Goal: Book appointment/travel/reservation

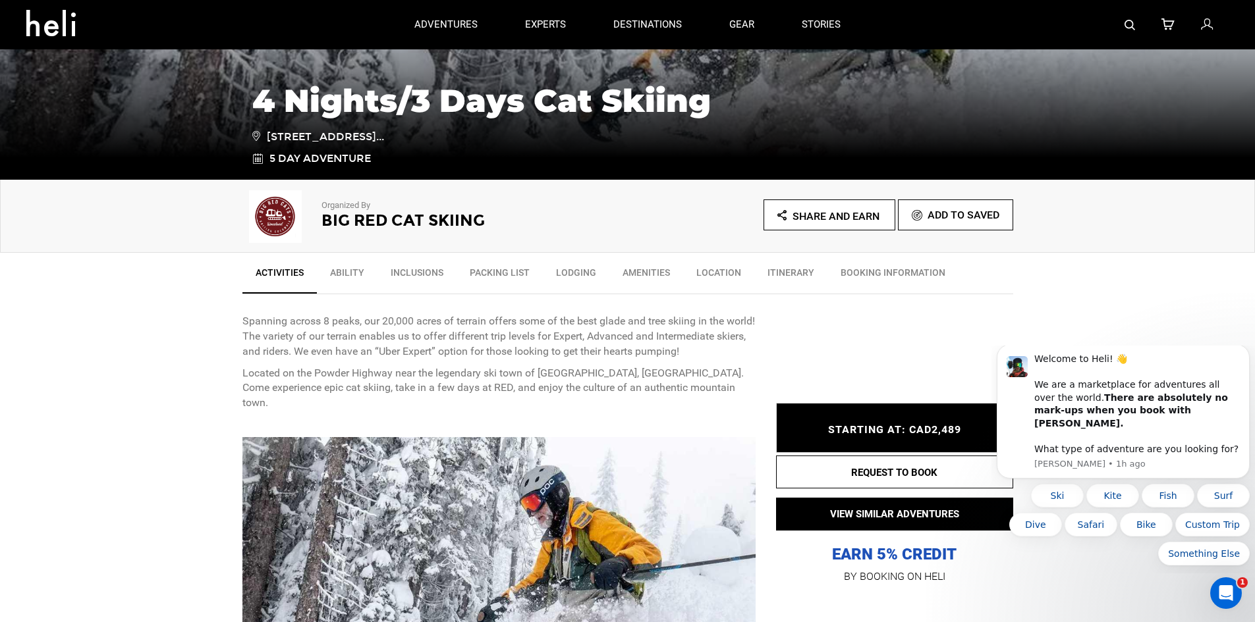
scroll to position [198, 0]
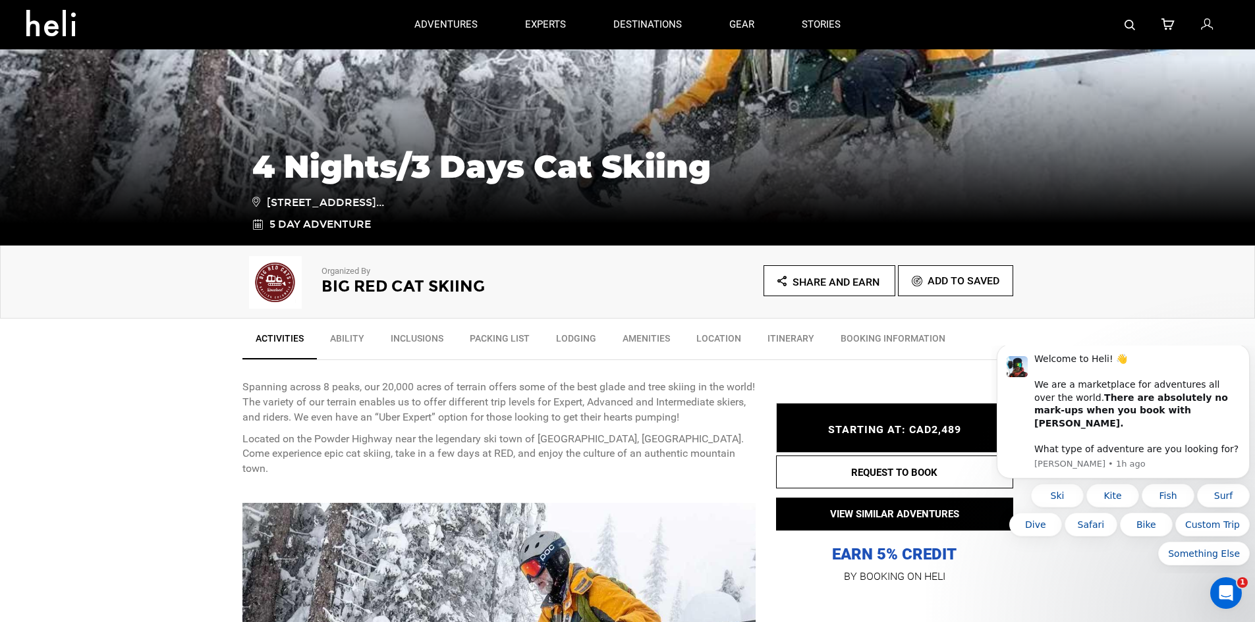
click at [360, 338] on link "Ability" at bounding box center [347, 341] width 61 height 33
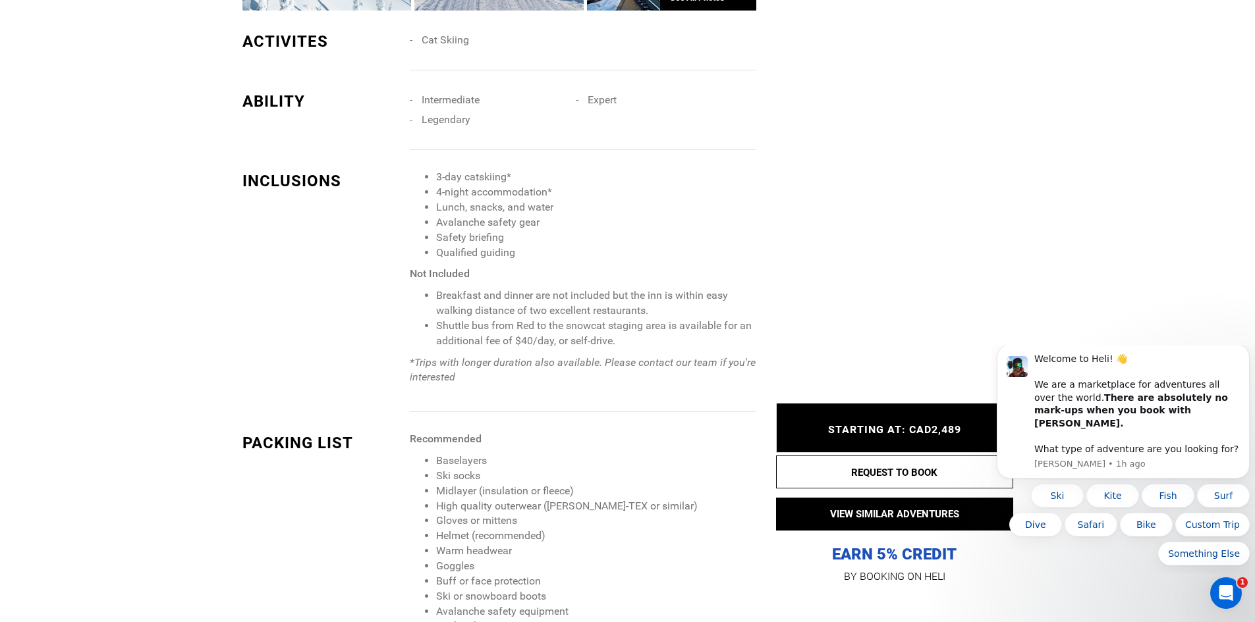
scroll to position [1066, 0]
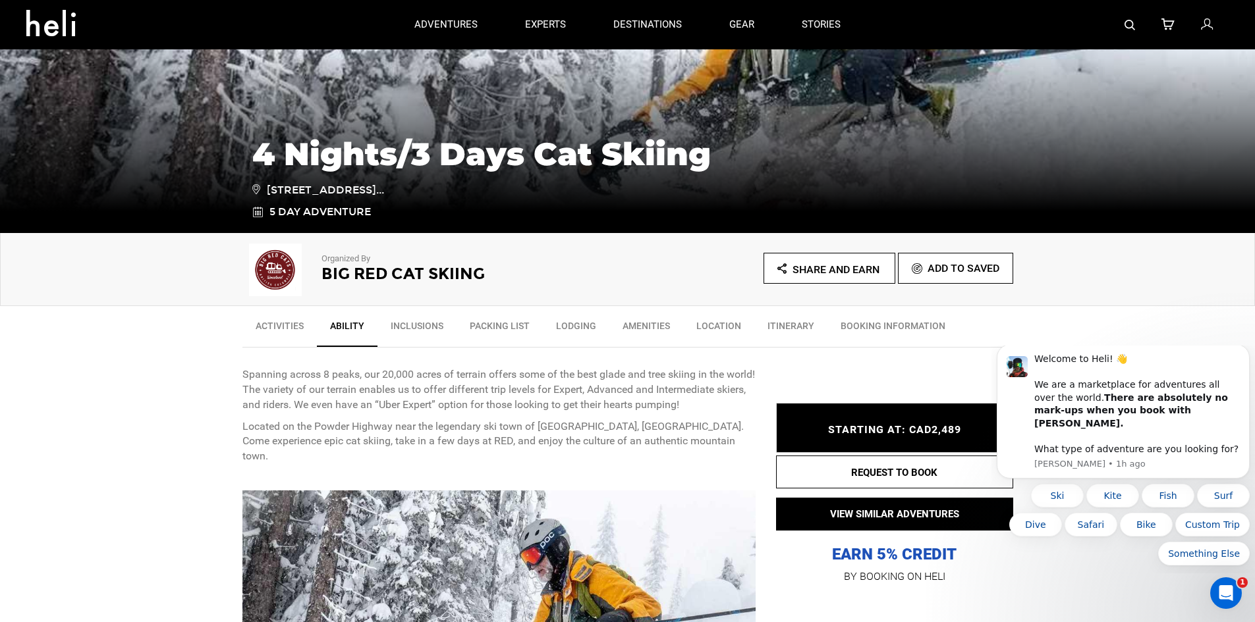
click at [418, 321] on link "Inclusions" at bounding box center [416, 329] width 79 height 33
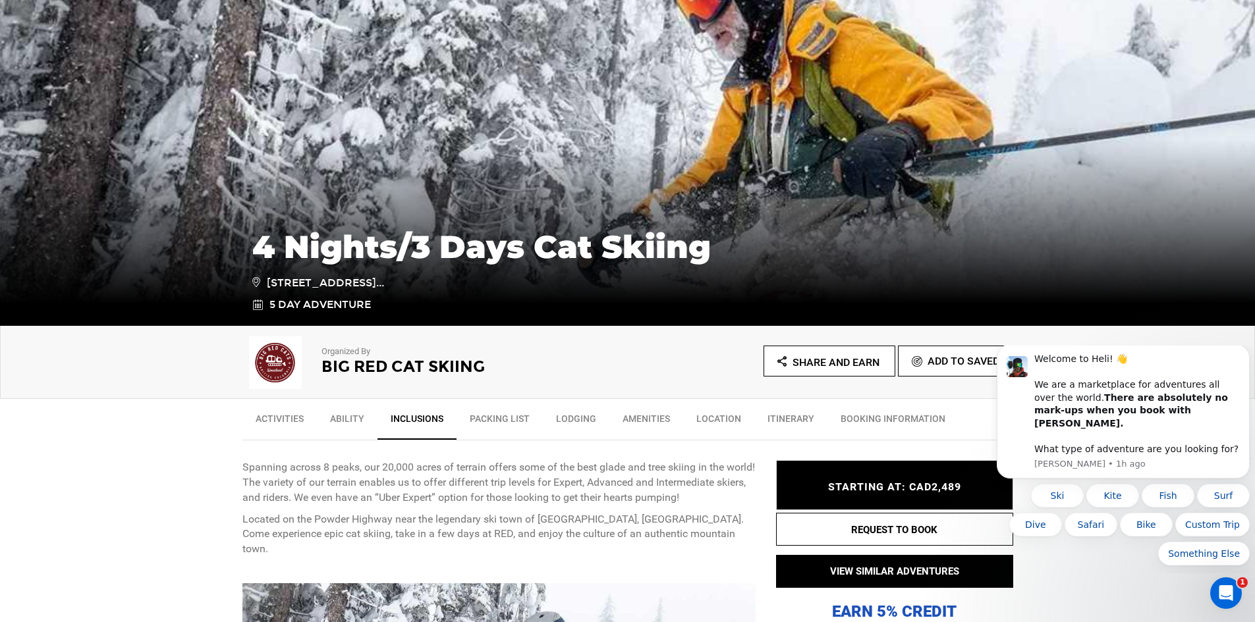
scroll to position [198, 0]
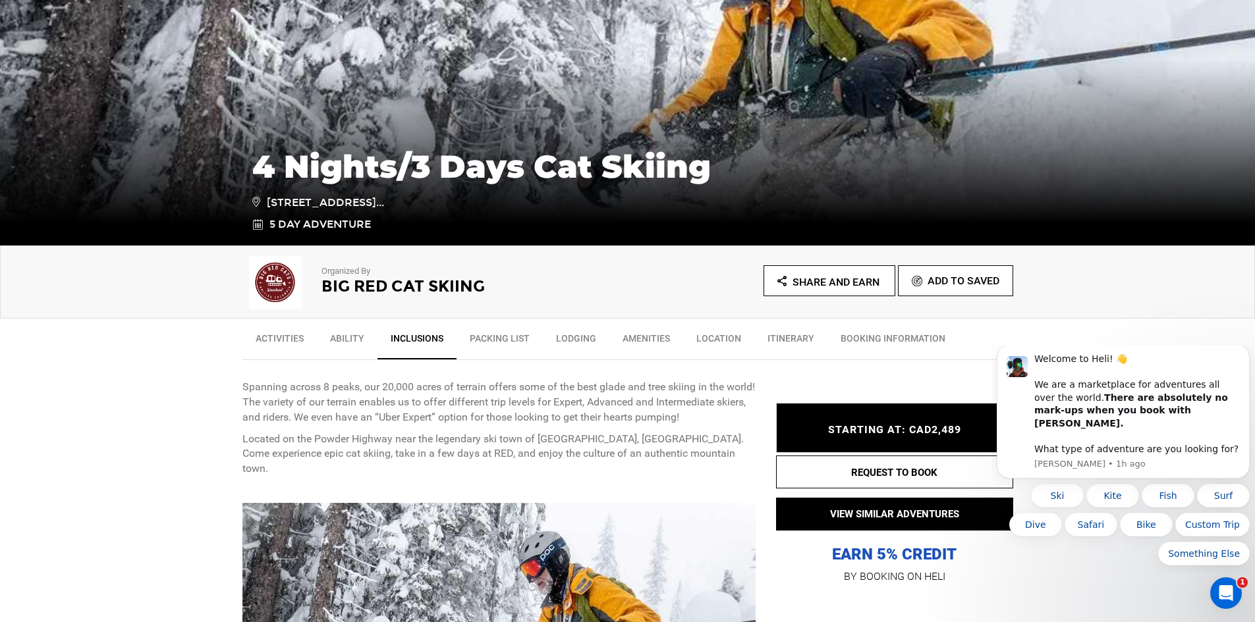
click at [869, 337] on link "BOOKING INFORMATION" at bounding box center [892, 341] width 131 height 33
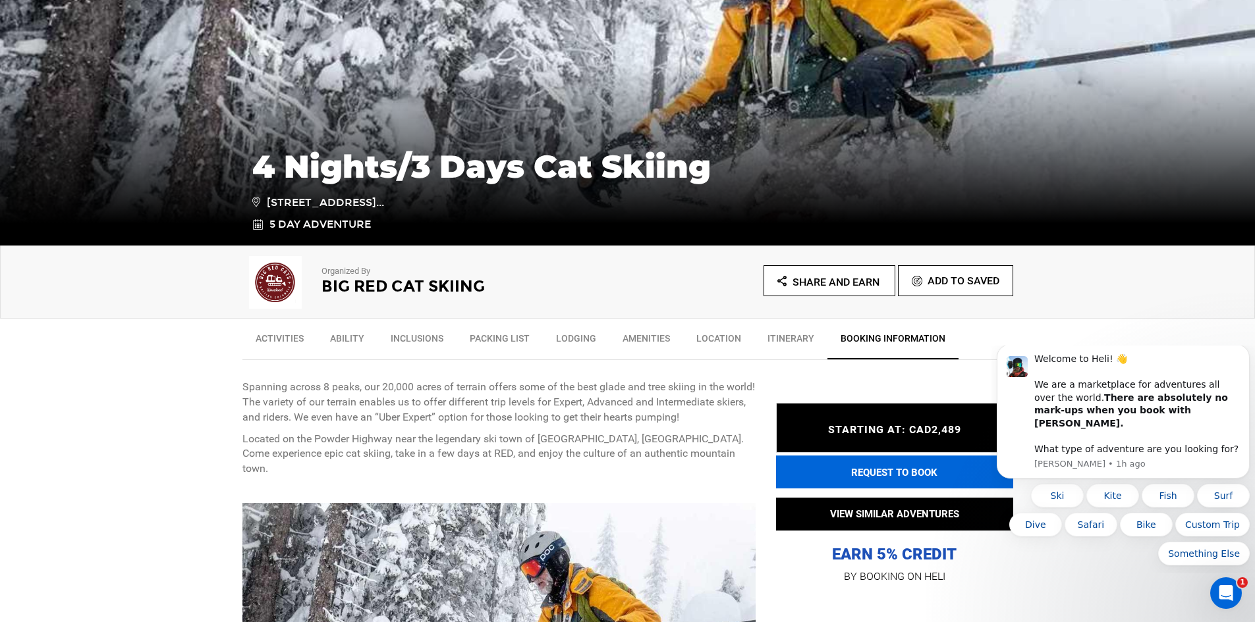
click at [880, 480] on button "REQUEST TO BOOK" at bounding box center [894, 472] width 237 height 33
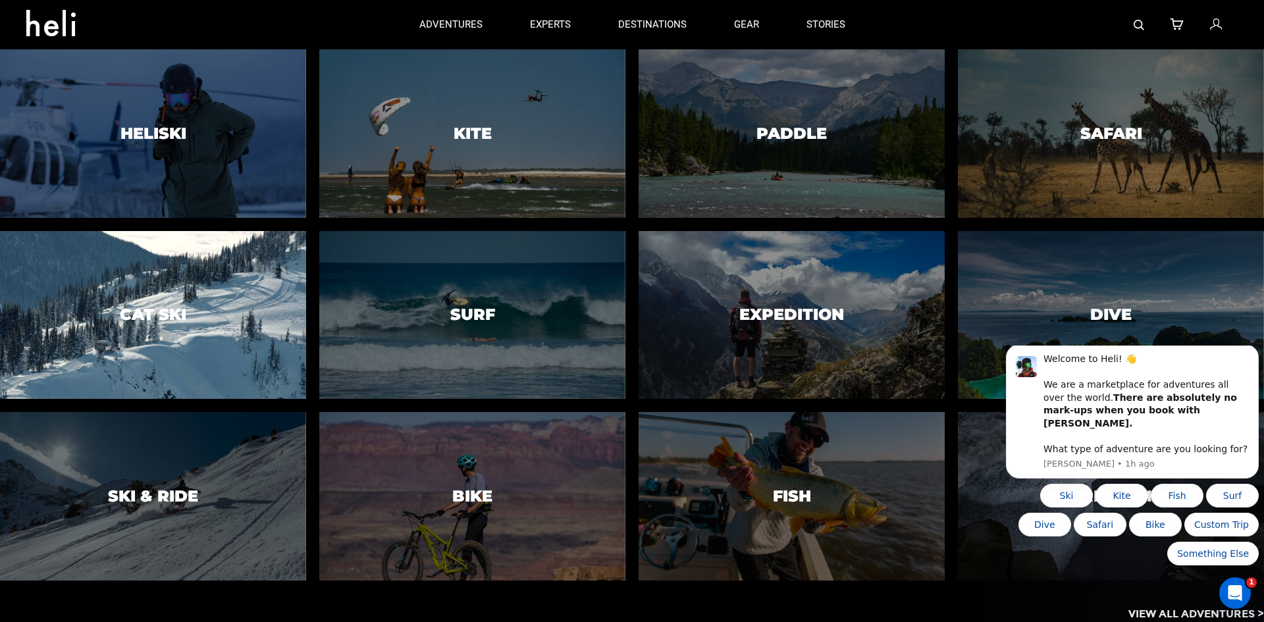
click at [206, 279] on div at bounding box center [153, 315] width 312 height 172
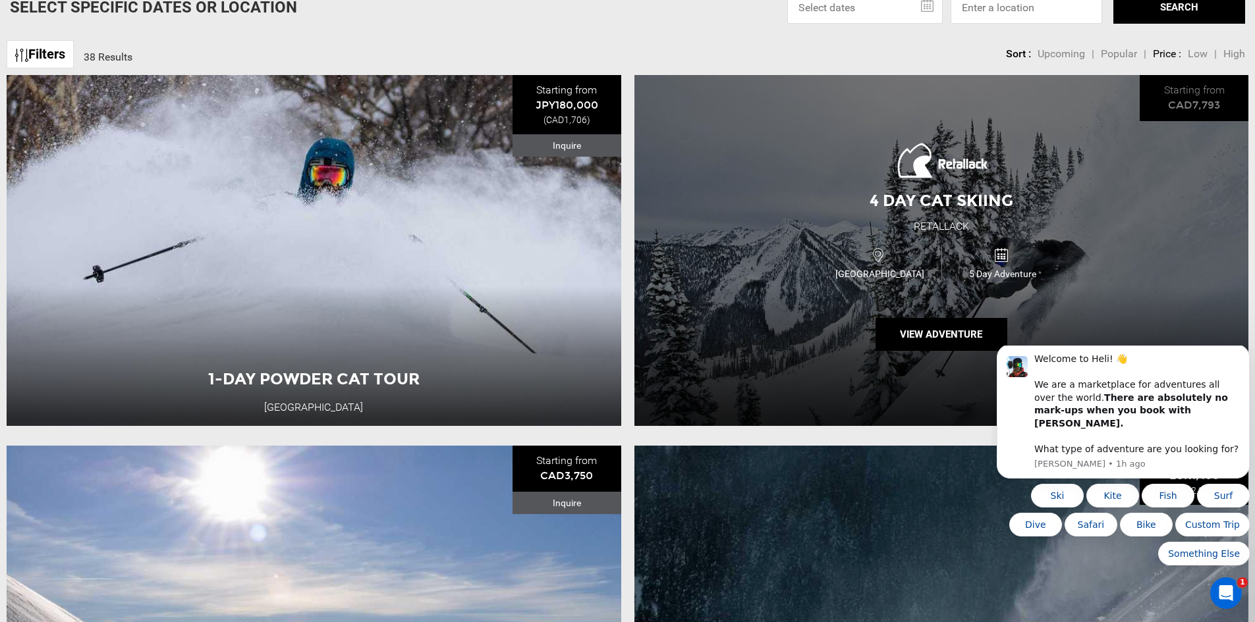
scroll to position [593, 0]
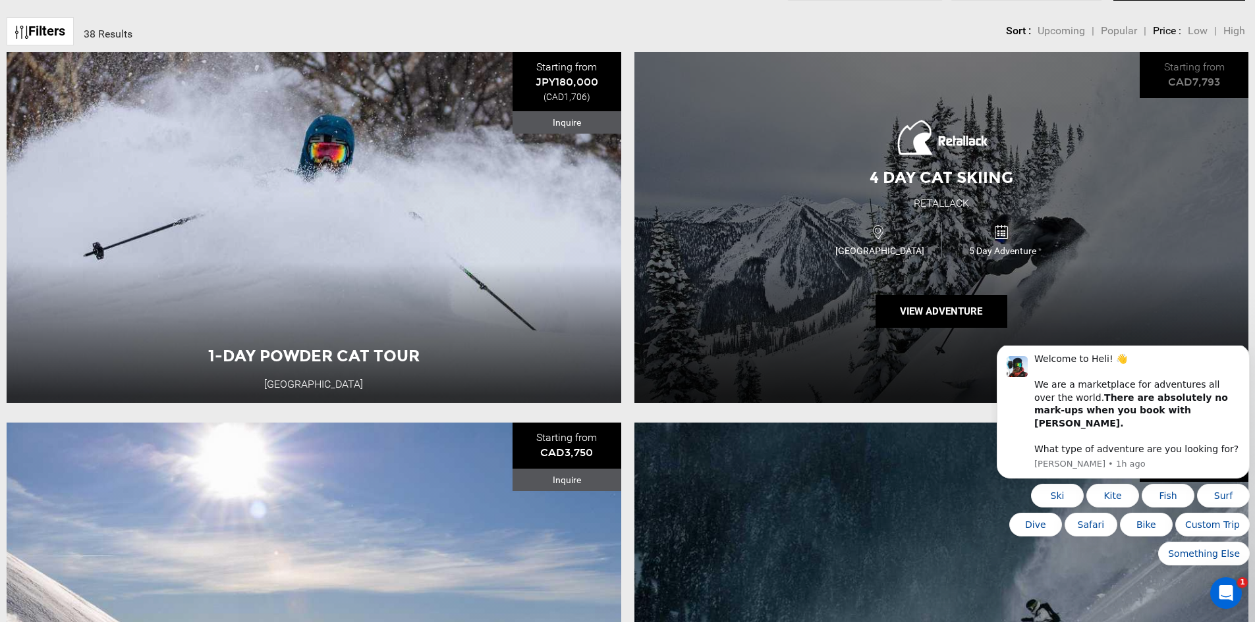
click at [942, 179] on span "4 Day Cat Skiing" at bounding box center [941, 177] width 144 height 19
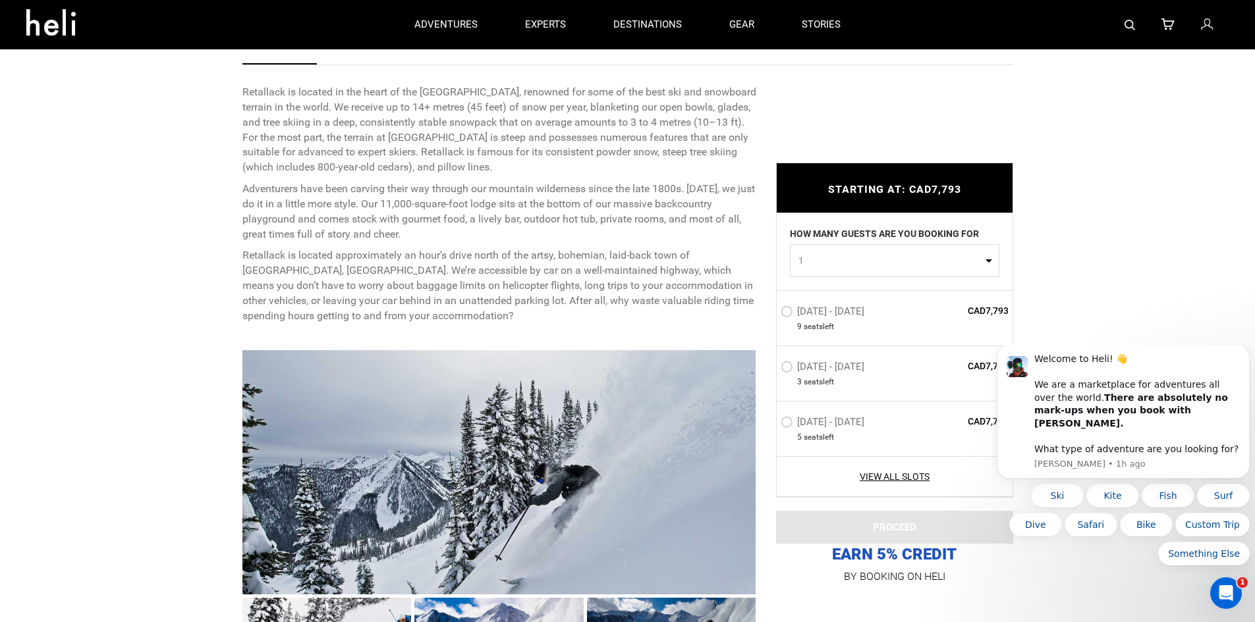
scroll to position [461, 0]
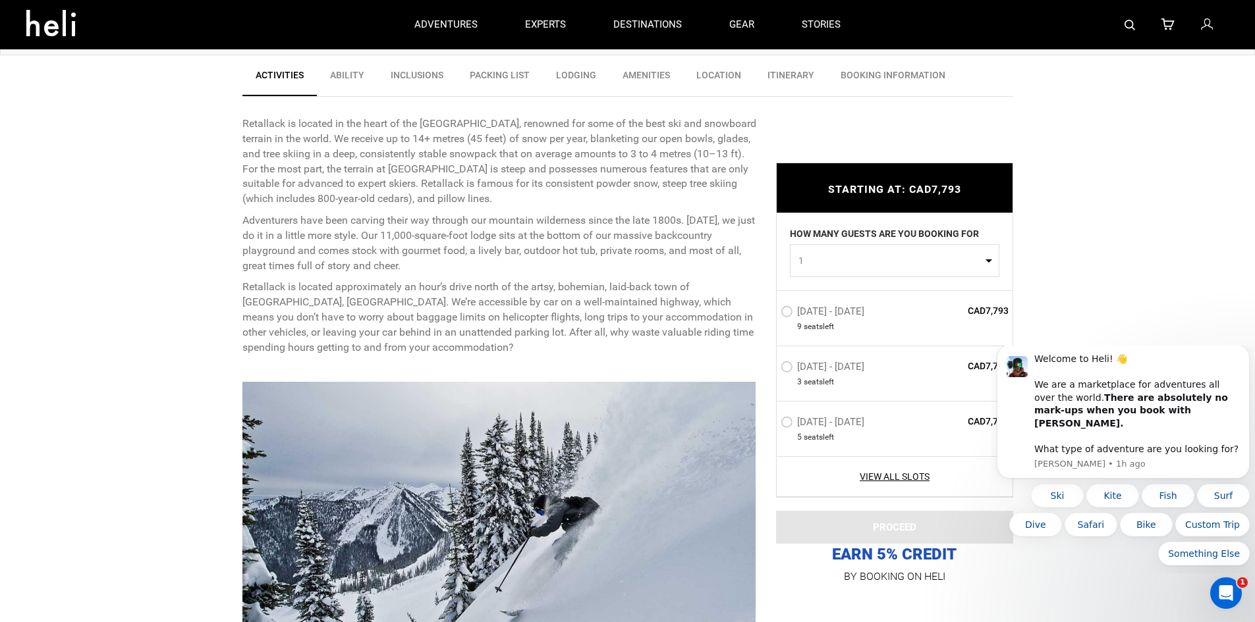
click at [340, 76] on link "Ability" at bounding box center [347, 78] width 61 height 33
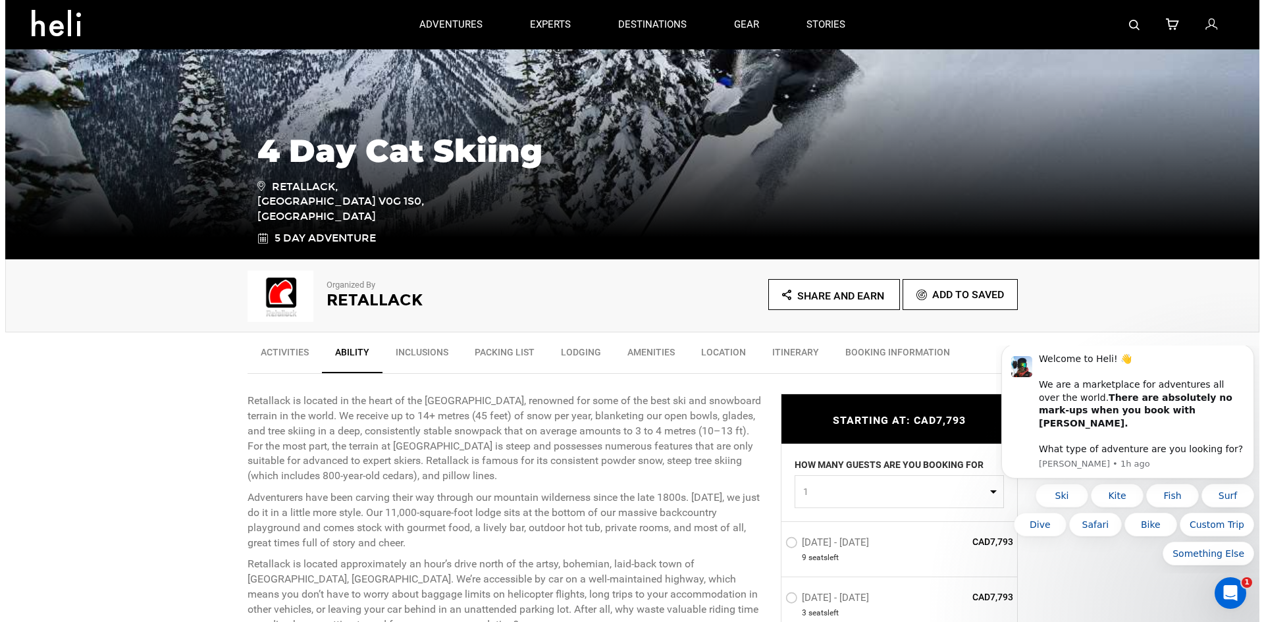
scroll to position [170, 0]
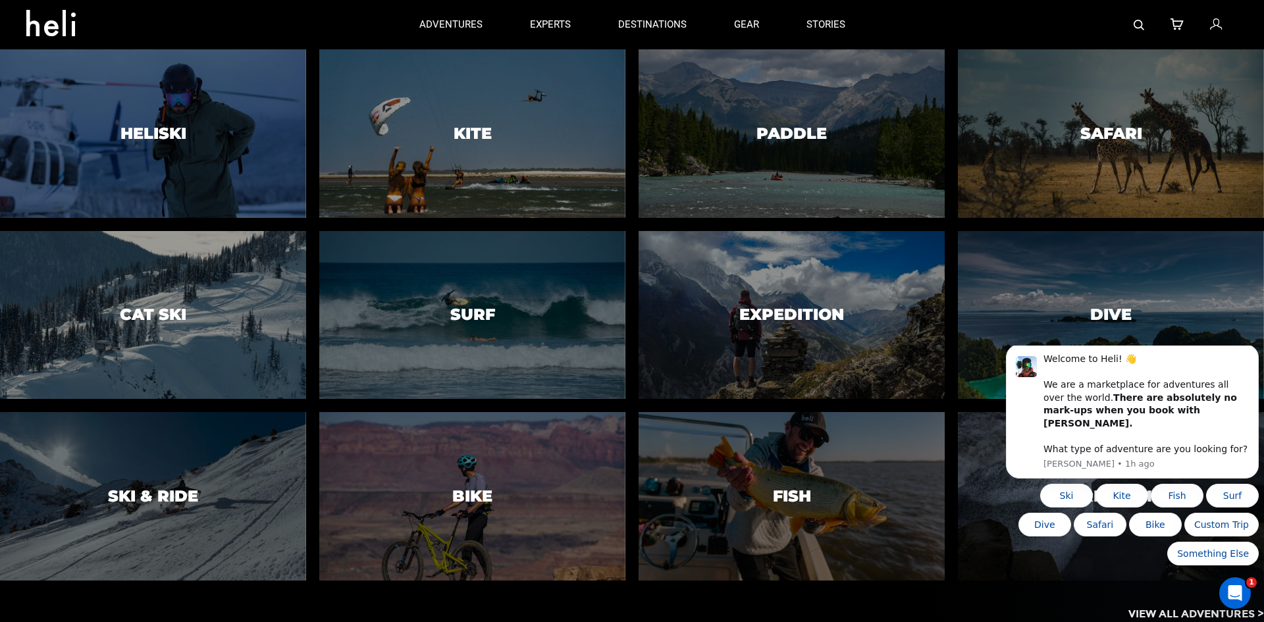
click at [176, 283] on div at bounding box center [153, 315] width 312 height 172
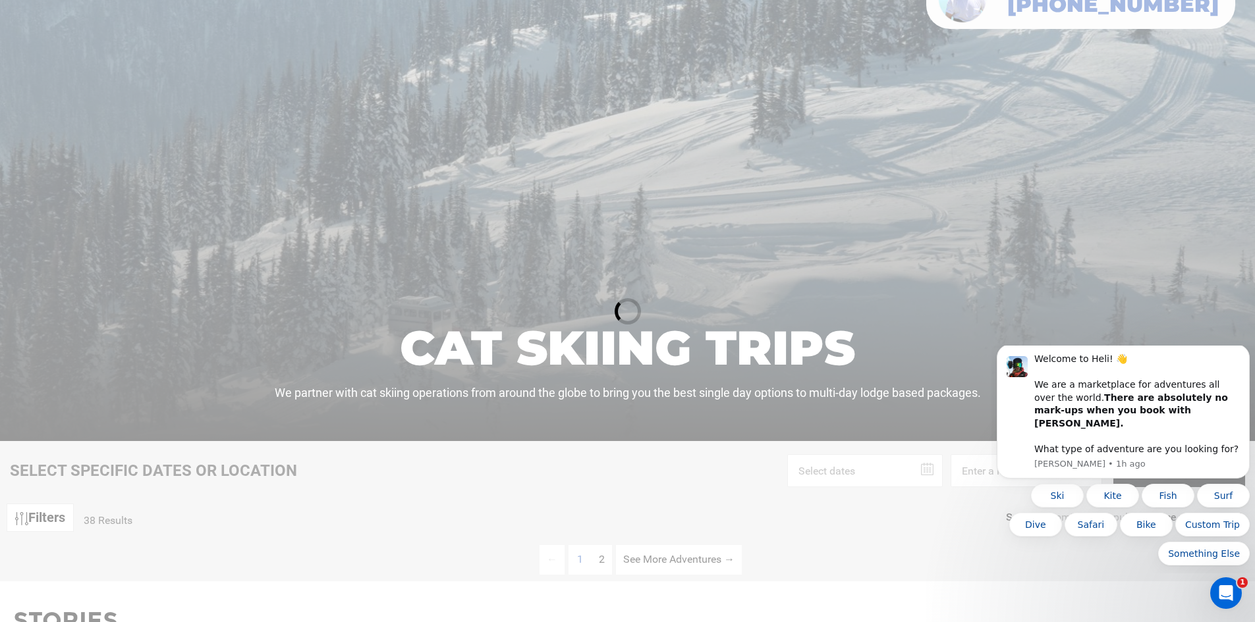
scroll to position [198, 0]
